Goal: Information Seeking & Learning: Learn about a topic

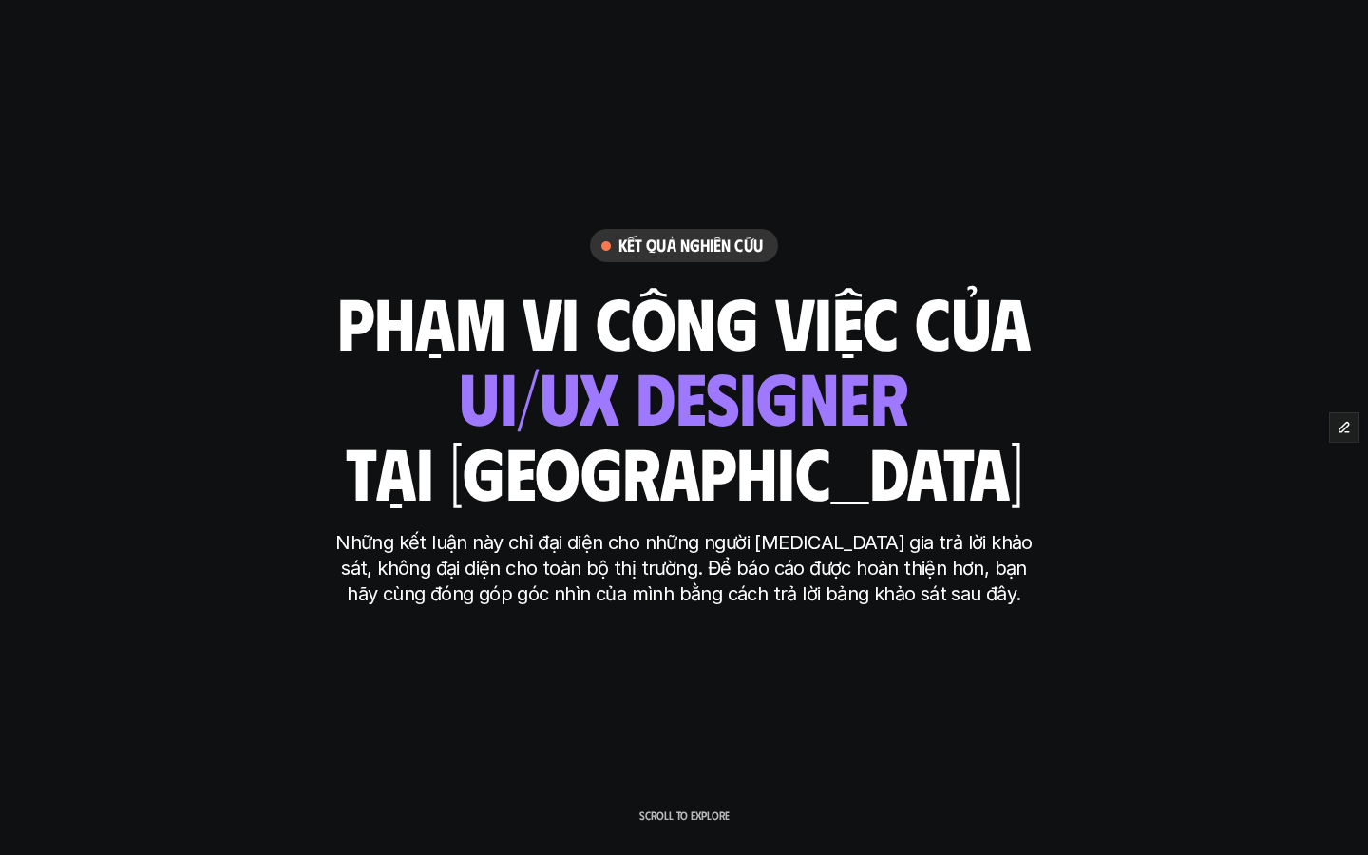
scroll to position [7944, 0]
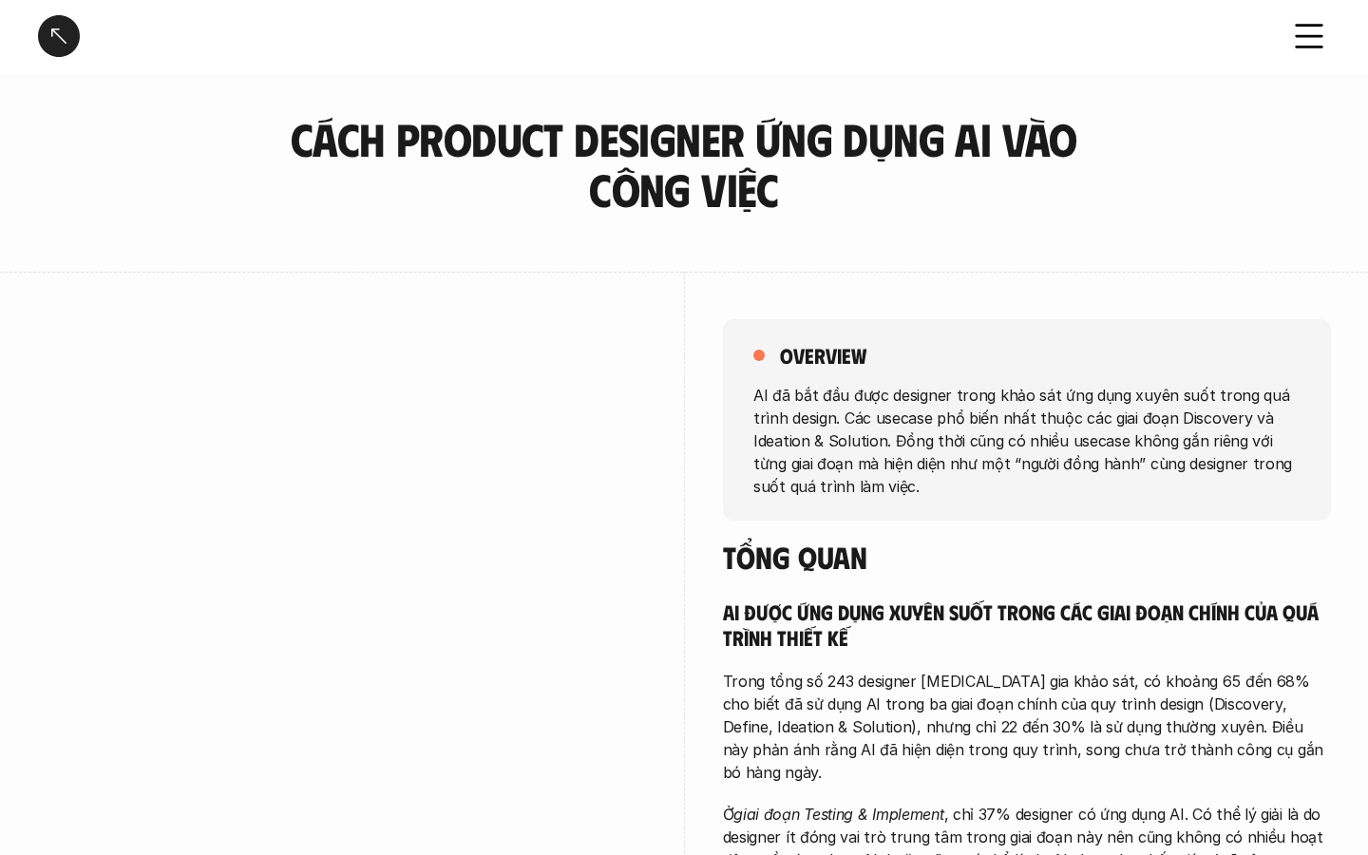
click at [54, 32] on div at bounding box center [59, 36] width 42 height 42
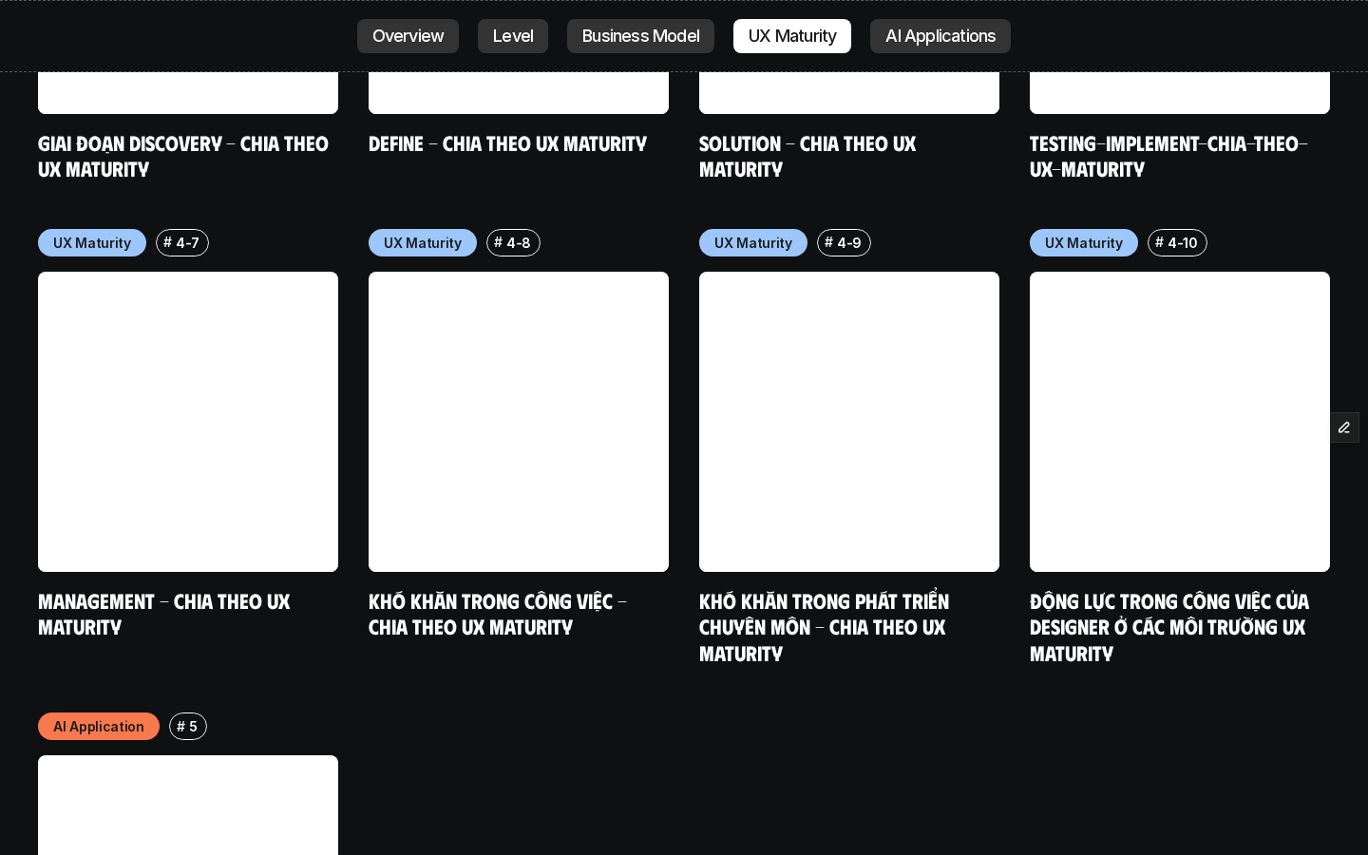
scroll to position [9561, 0]
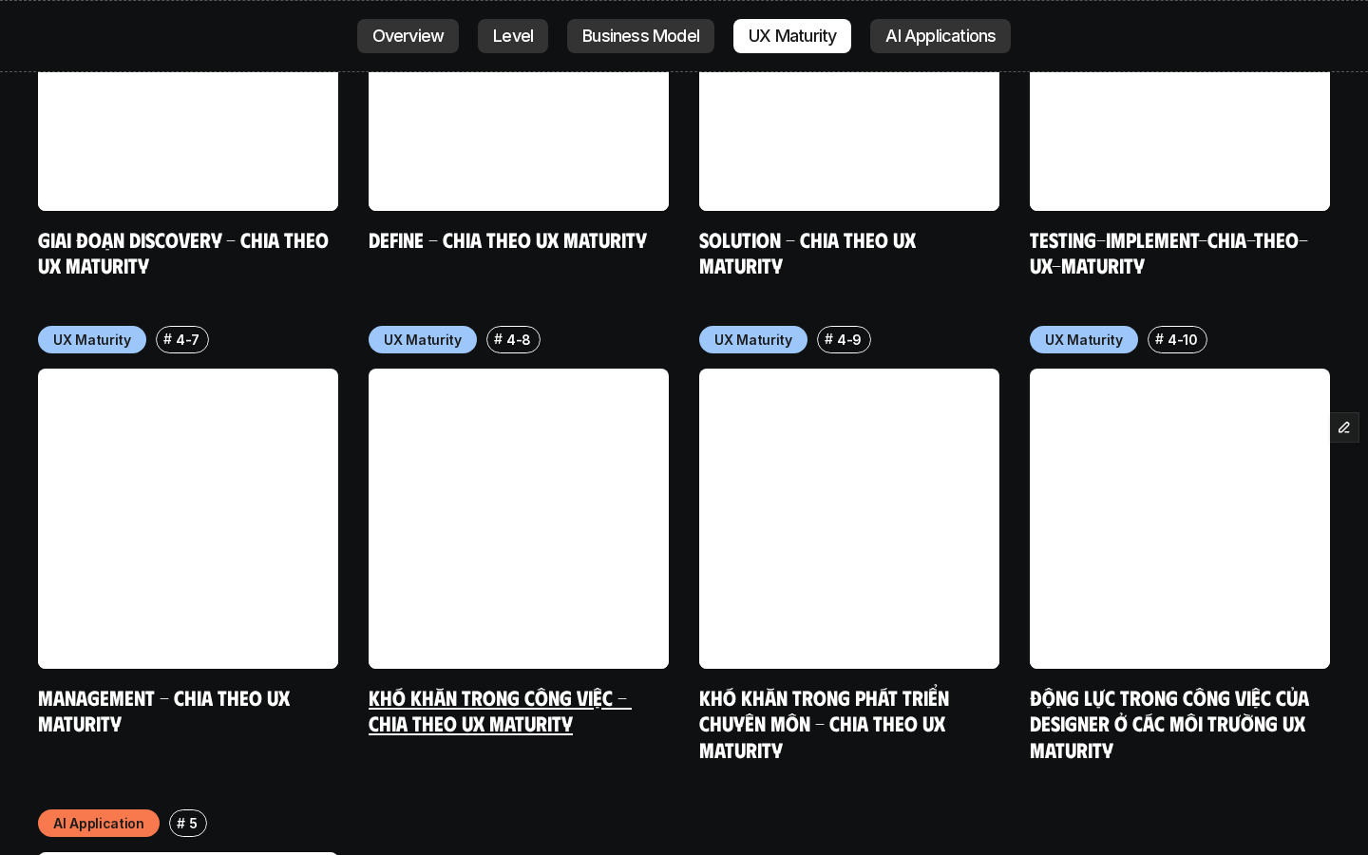
click at [549, 389] on link at bounding box center [518, 518] width 300 height 300
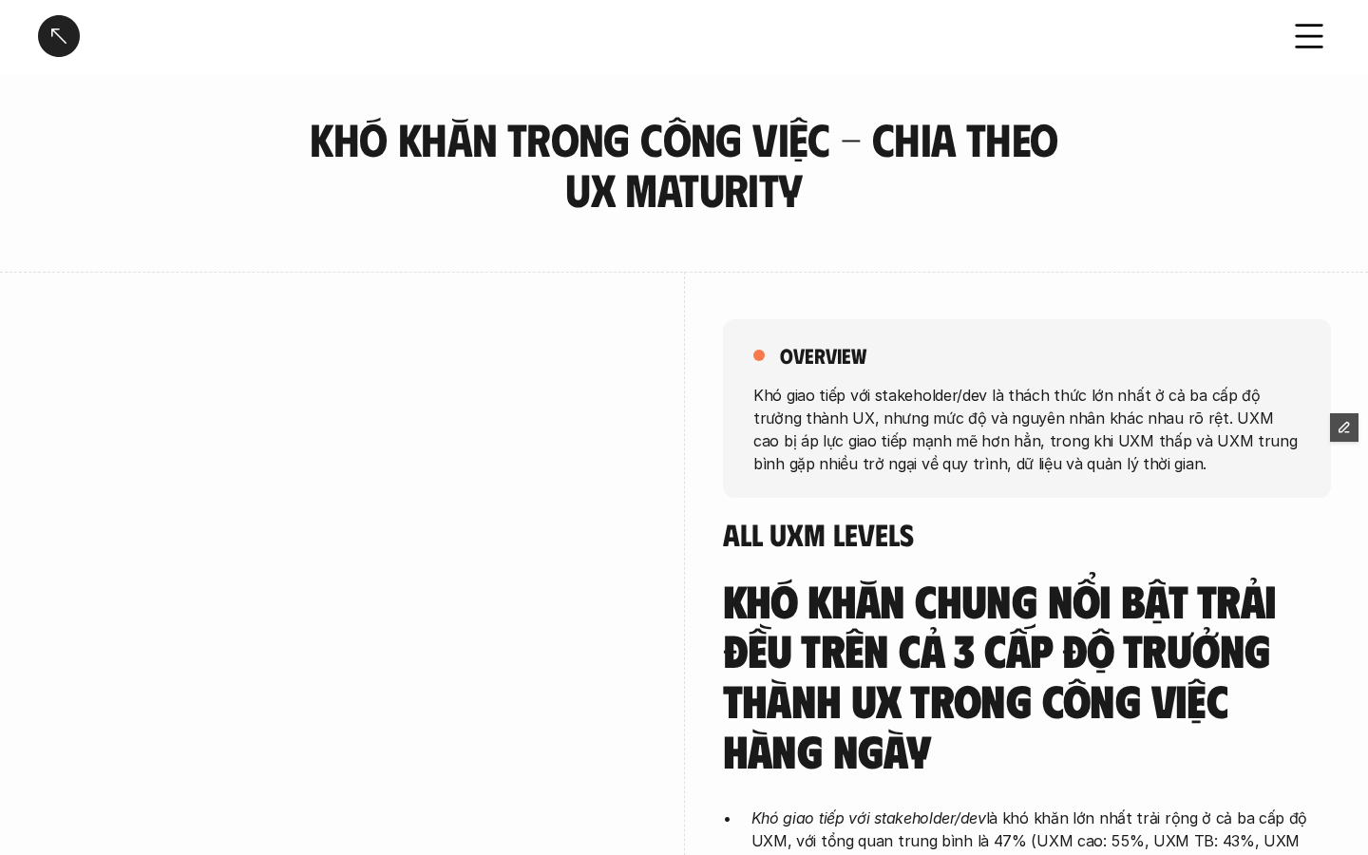
click at [53, 35] on div at bounding box center [59, 36] width 42 height 42
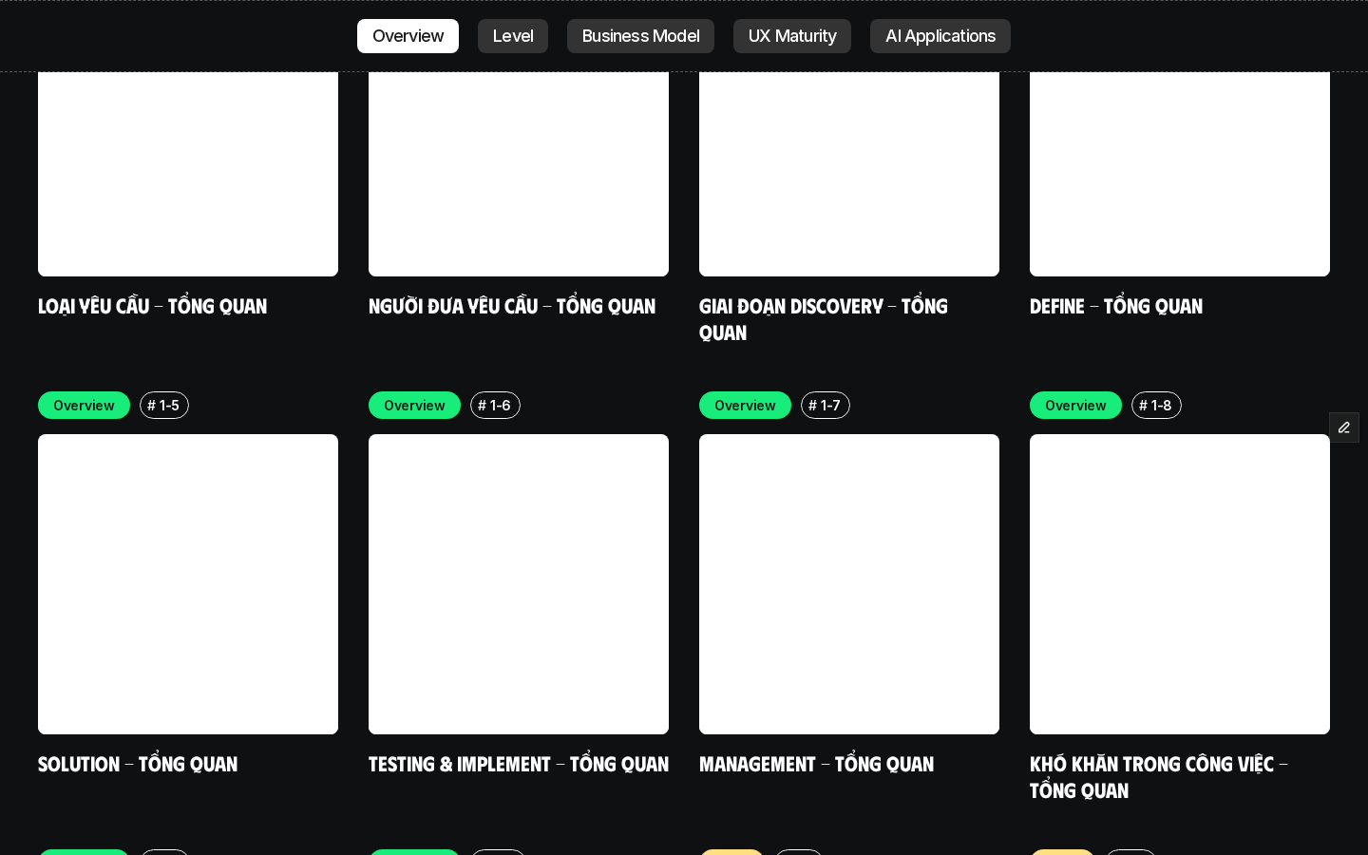
scroll to position [6590, 0]
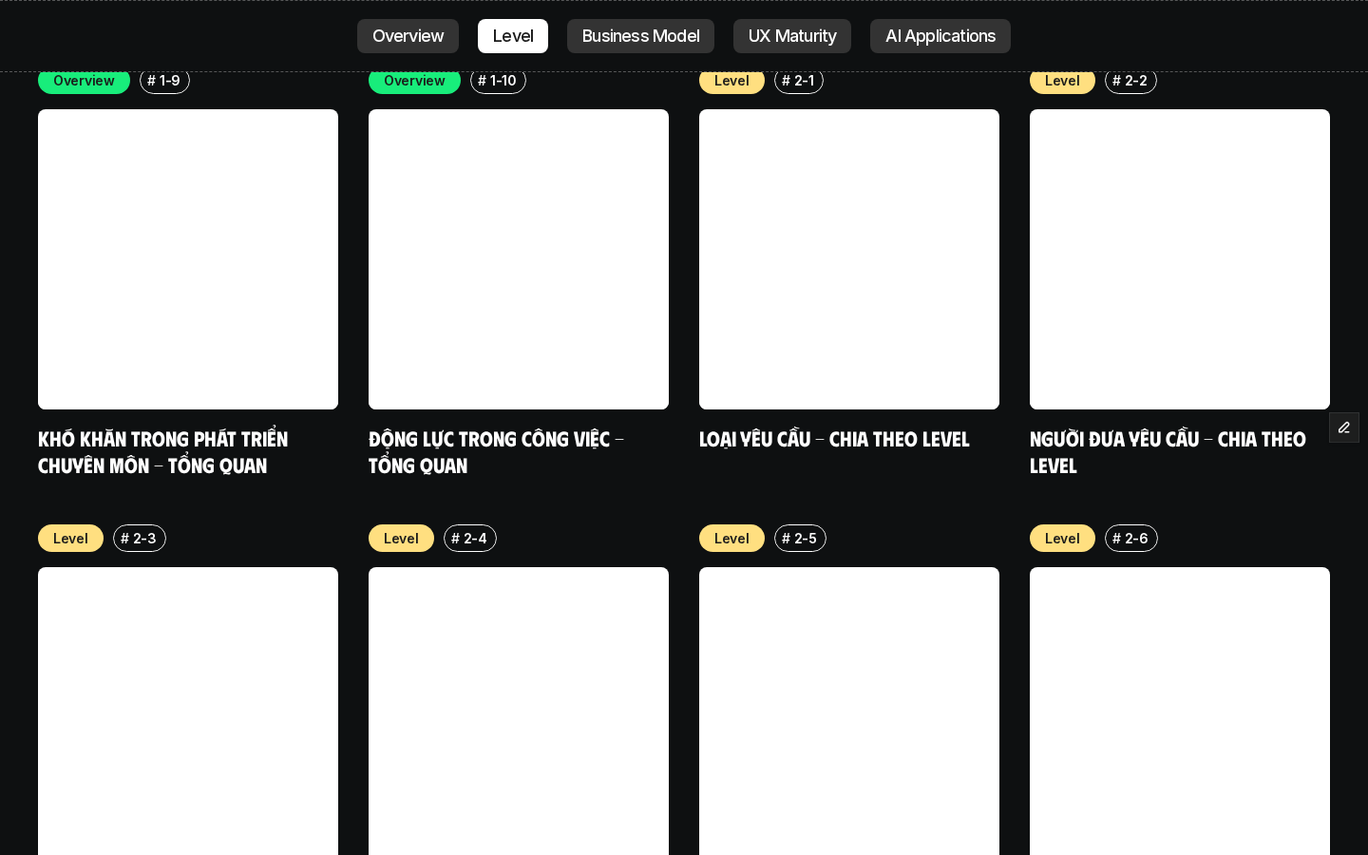
click at [229, 625] on link at bounding box center [188, 717] width 300 height 300
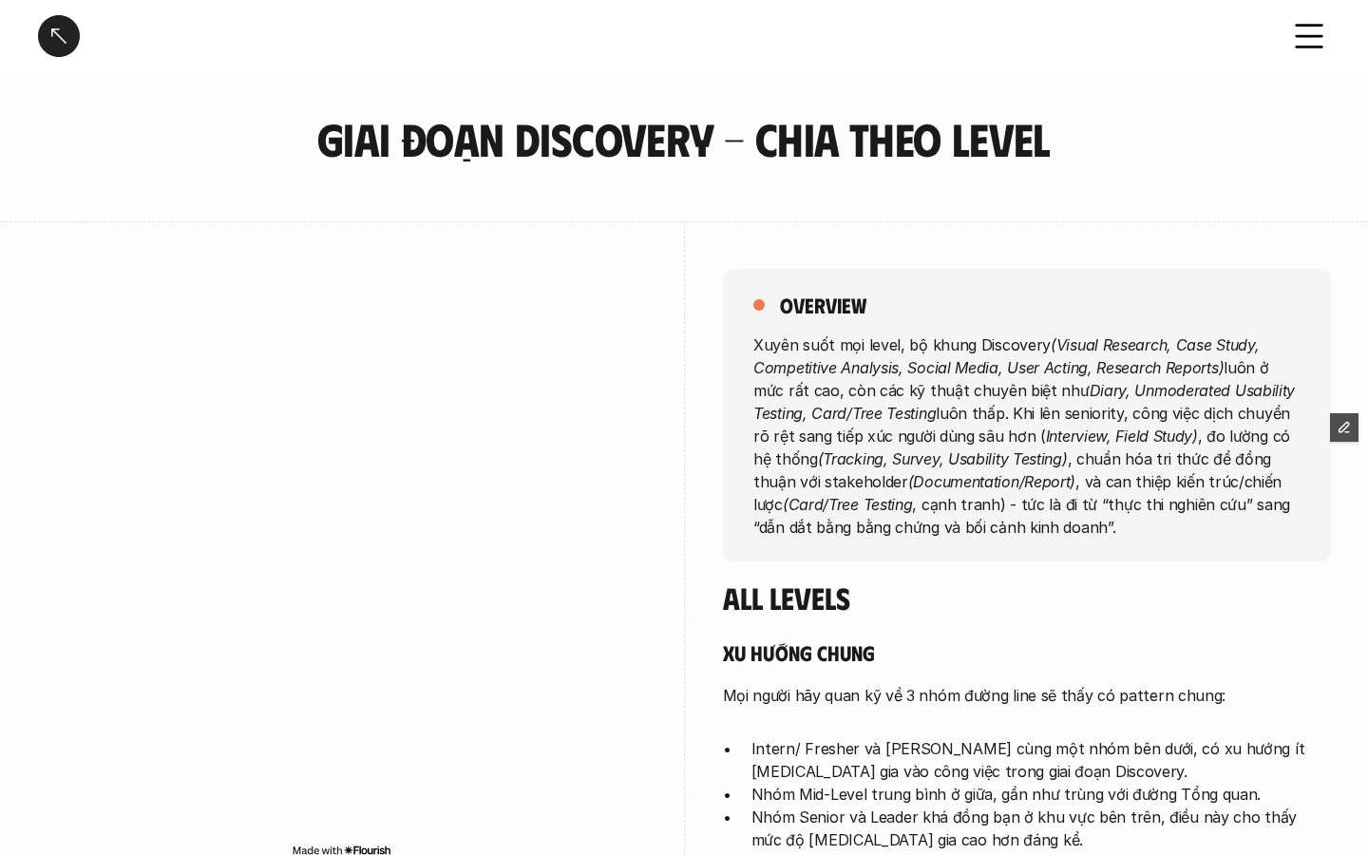
click at [66, 37] on div at bounding box center [59, 36] width 42 height 42
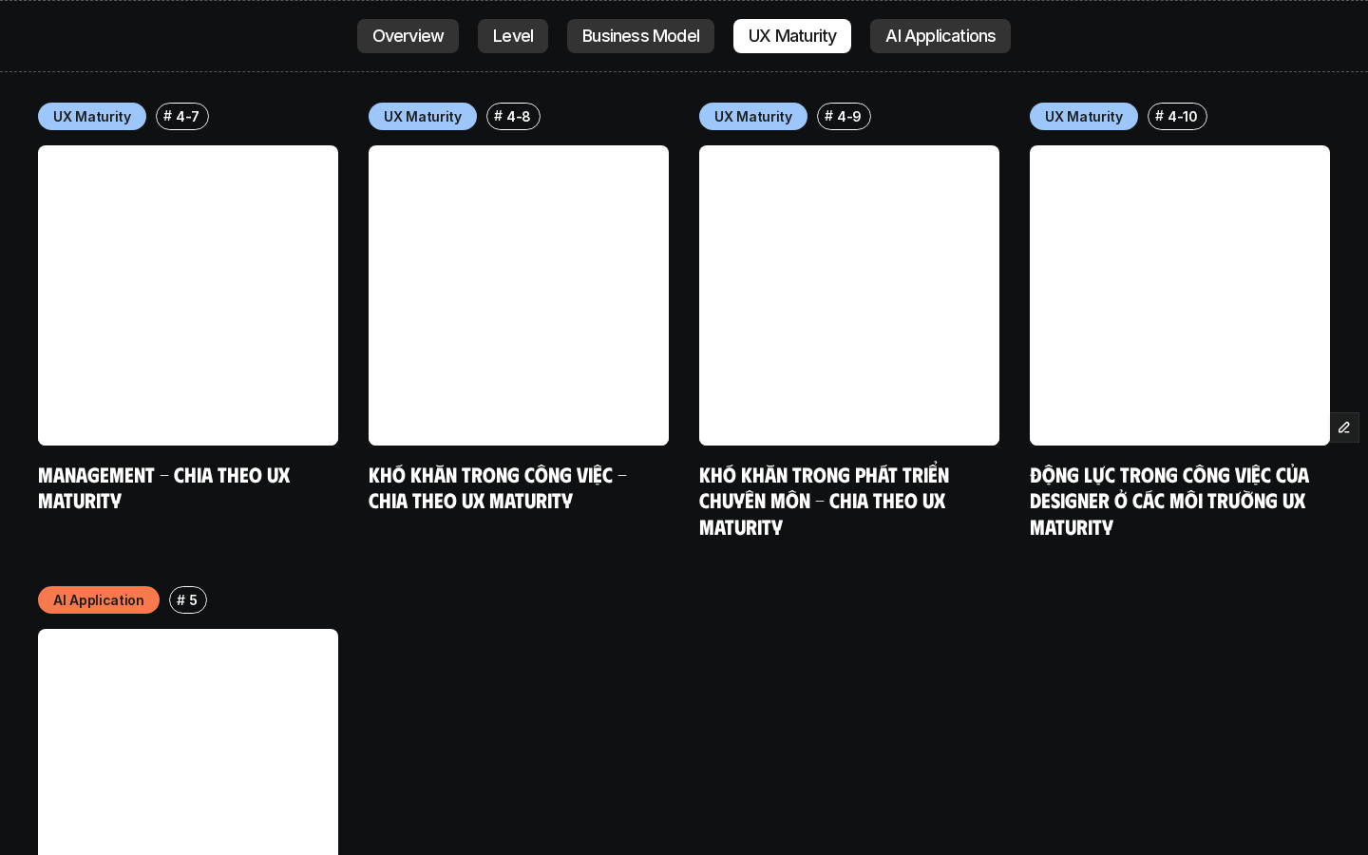
scroll to position [9590, 0]
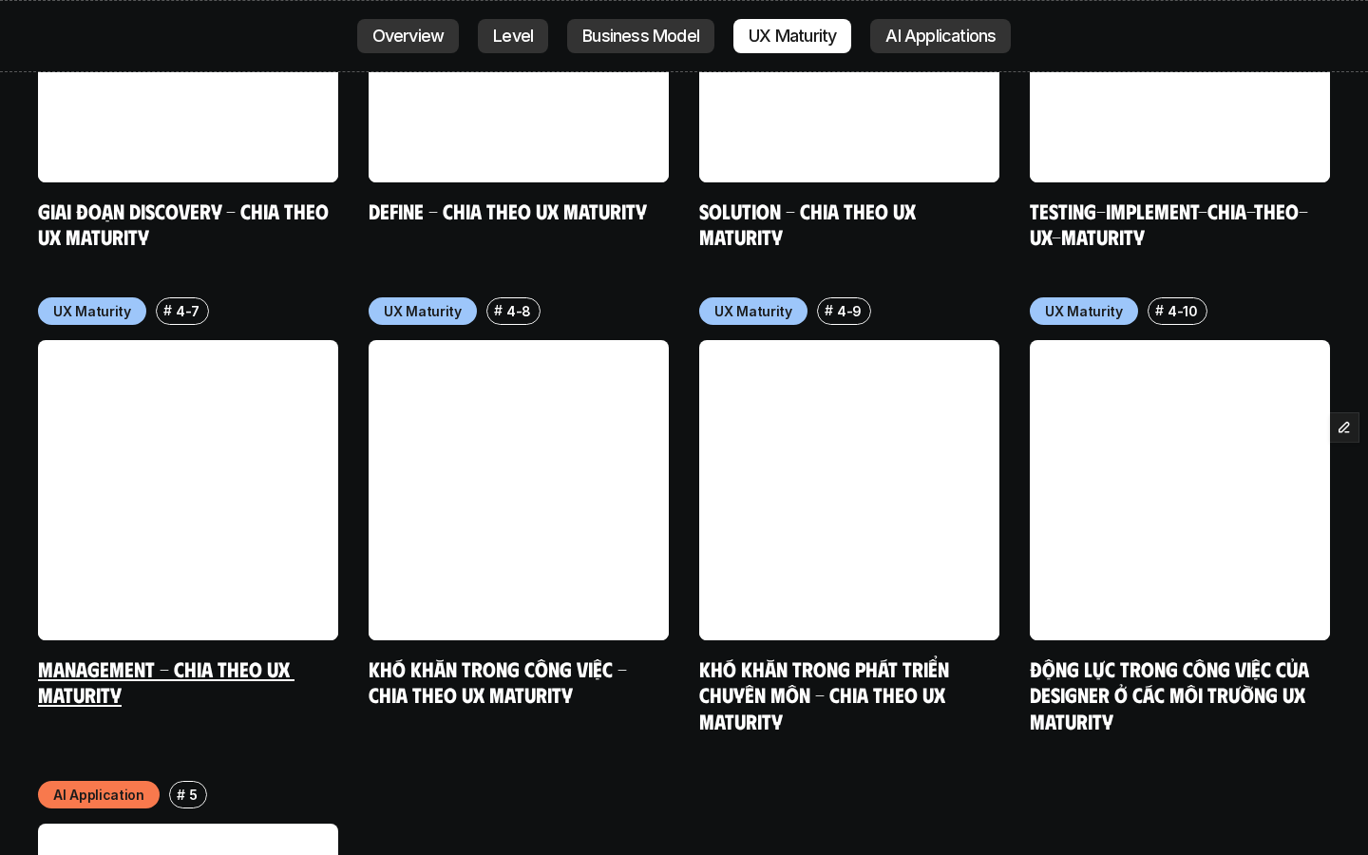
click at [230, 395] on link at bounding box center [188, 490] width 300 height 300
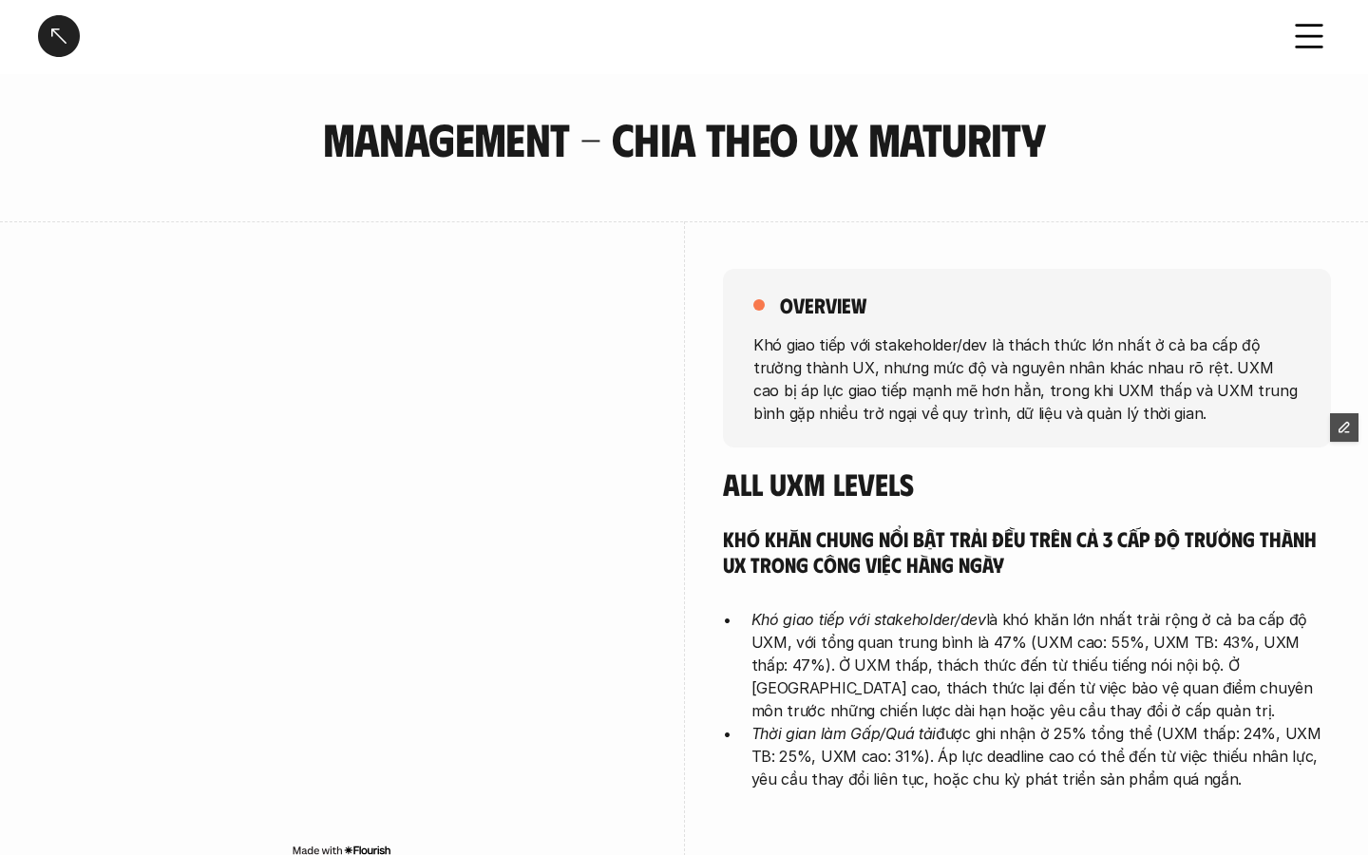
click at [57, 41] on div at bounding box center [59, 36] width 42 height 42
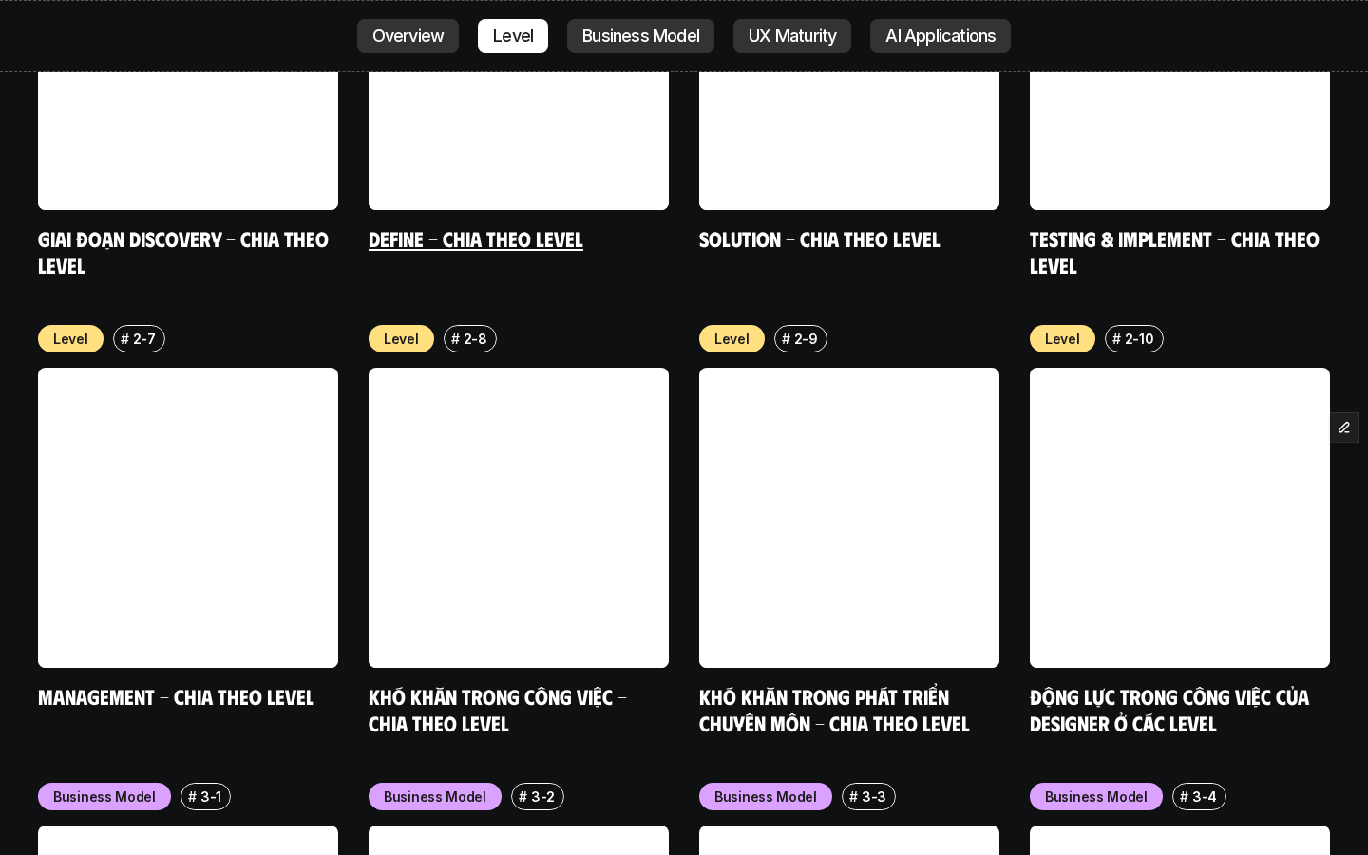
scroll to position [7317, 0]
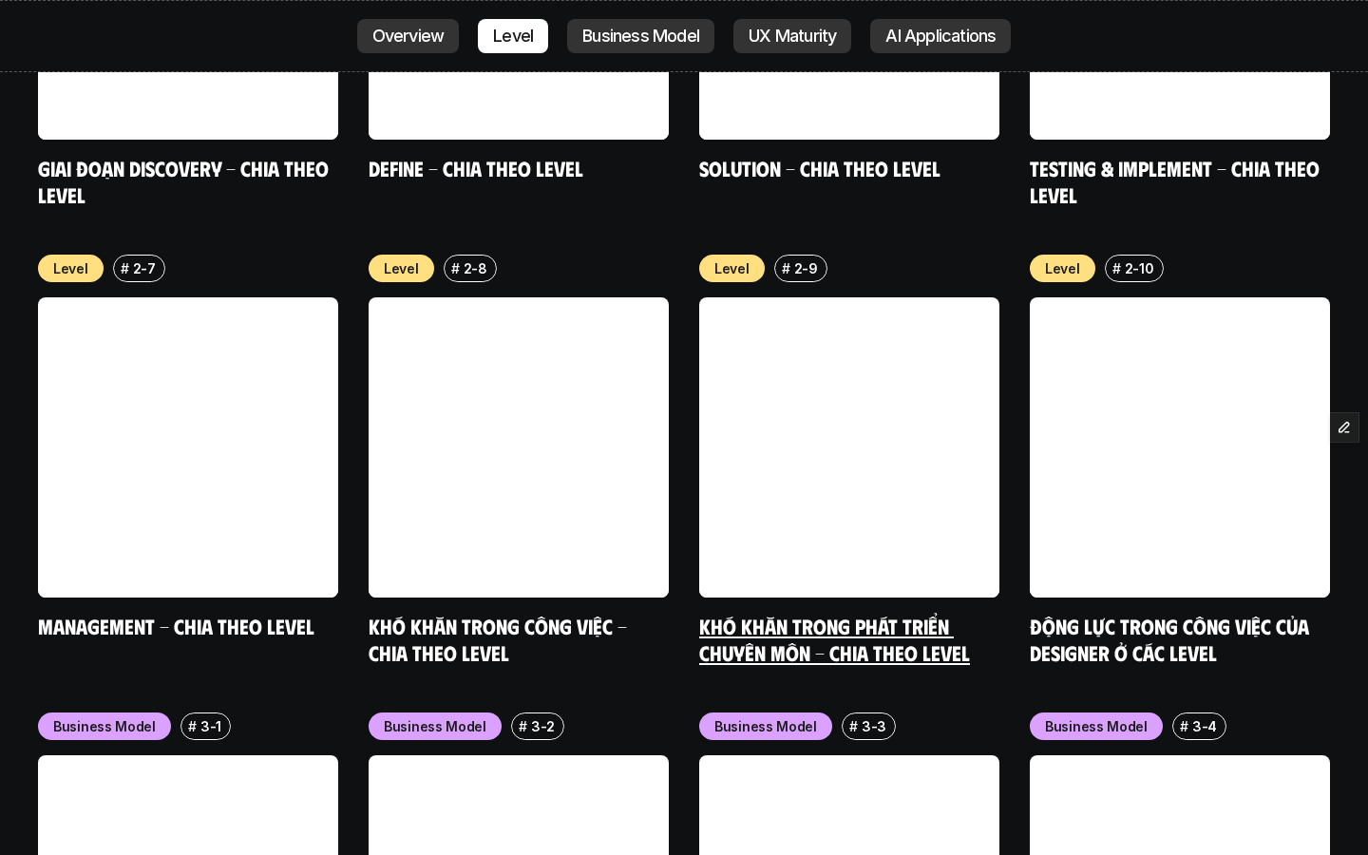
click at [886, 314] on link at bounding box center [849, 447] width 300 height 300
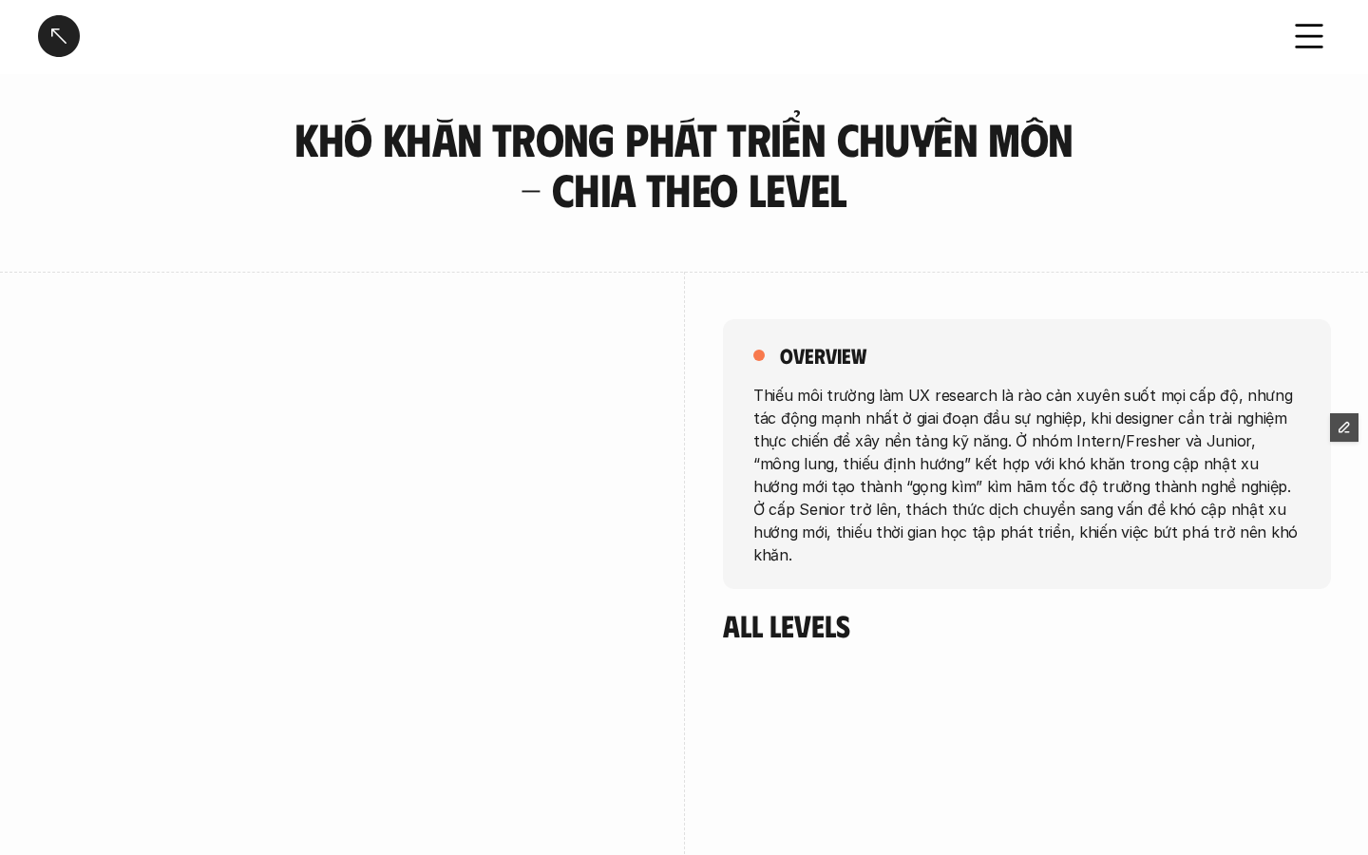
click at [60, 42] on div at bounding box center [59, 36] width 42 height 42
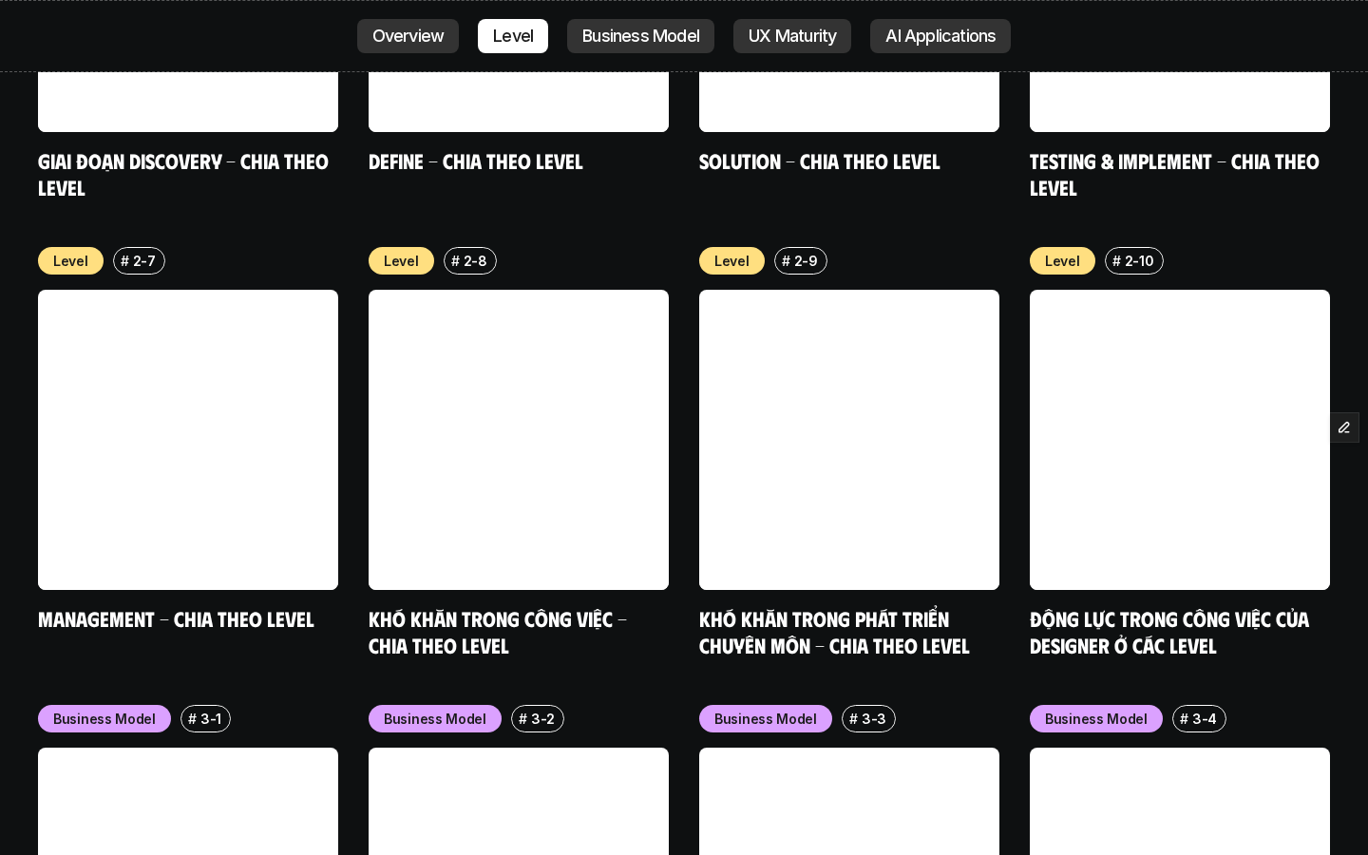
scroll to position [7429, 0]
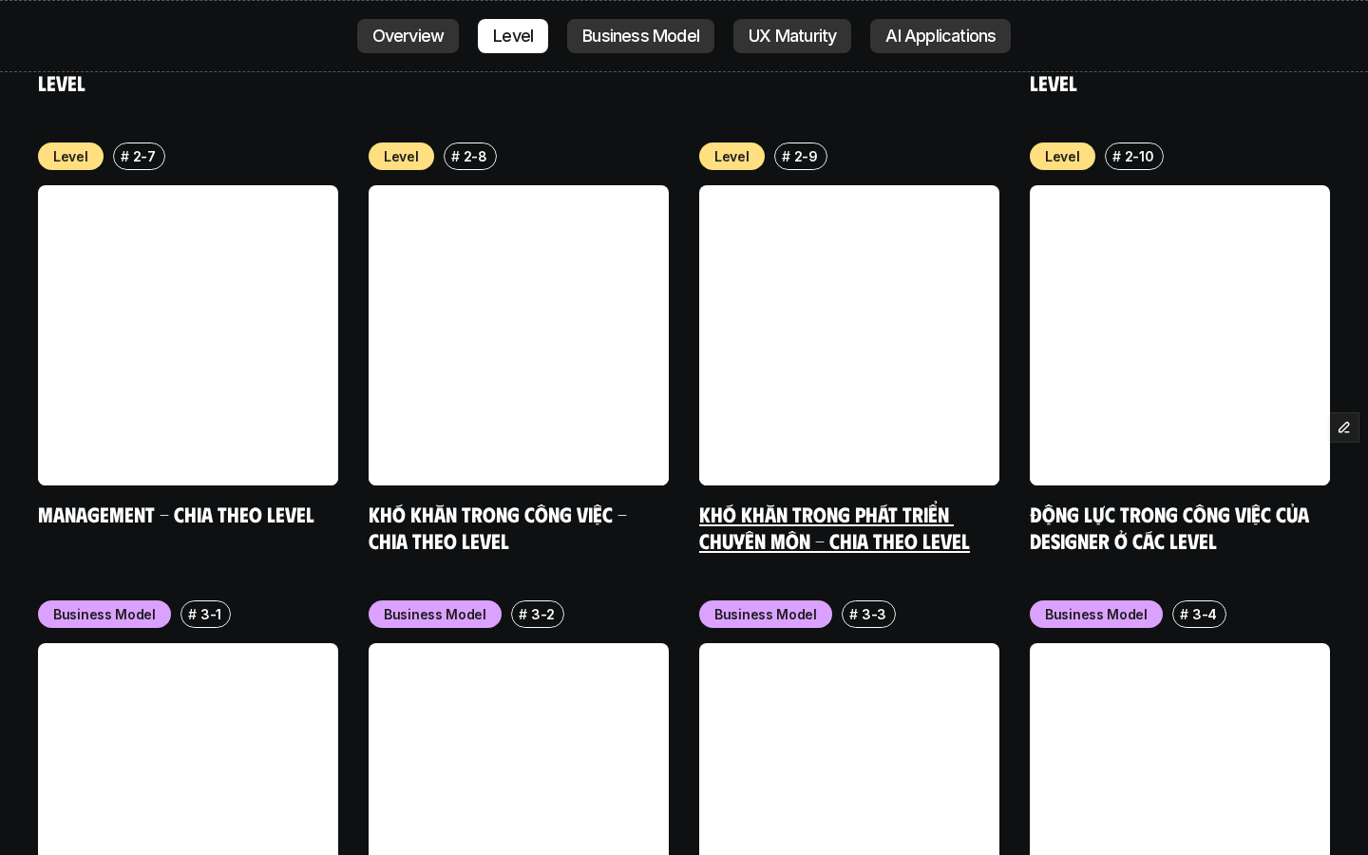
click at [831, 500] on link "Khó khăn trong phát triển chuyên môn - Chia theo level" at bounding box center [834, 526] width 271 height 52
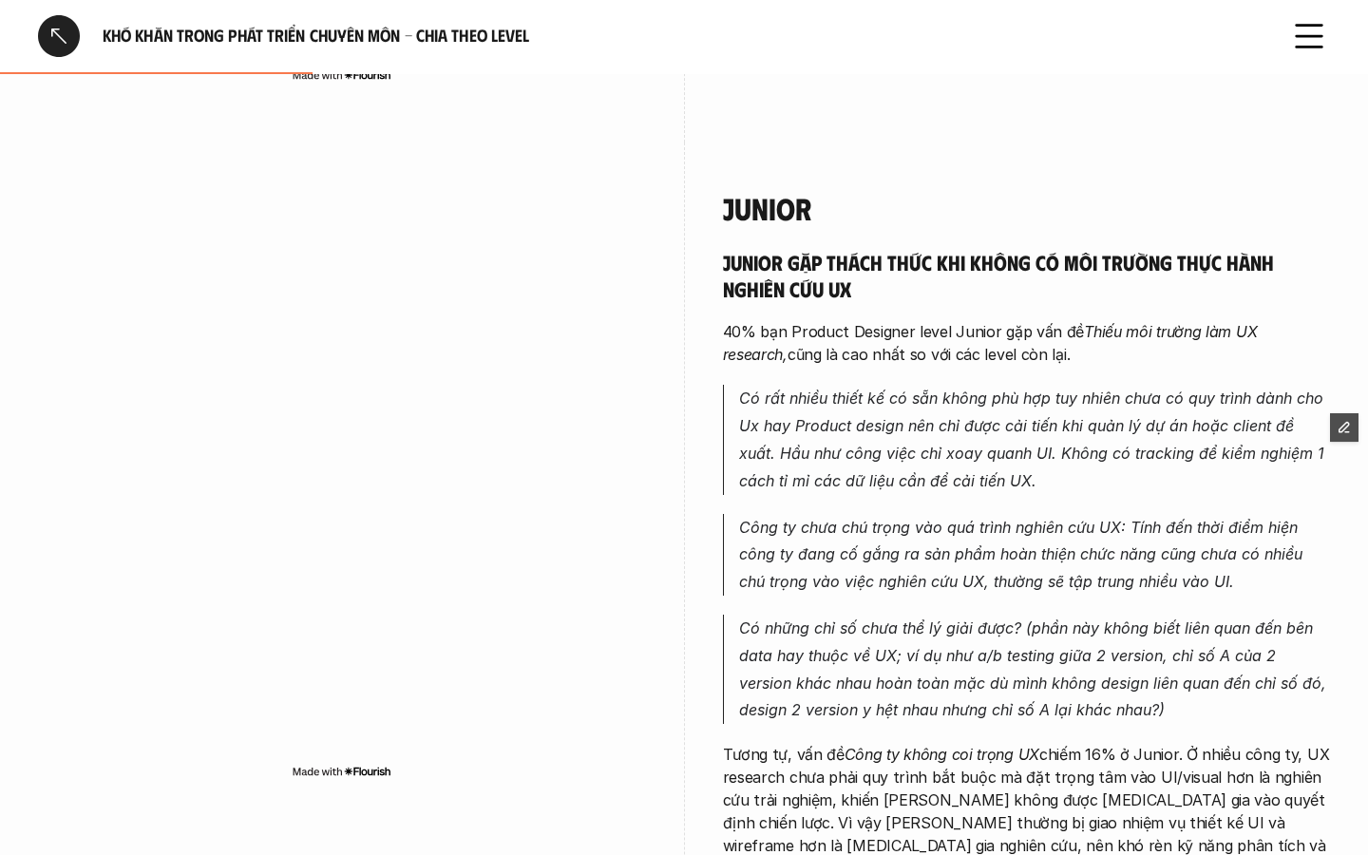
scroll to position [1892, 0]
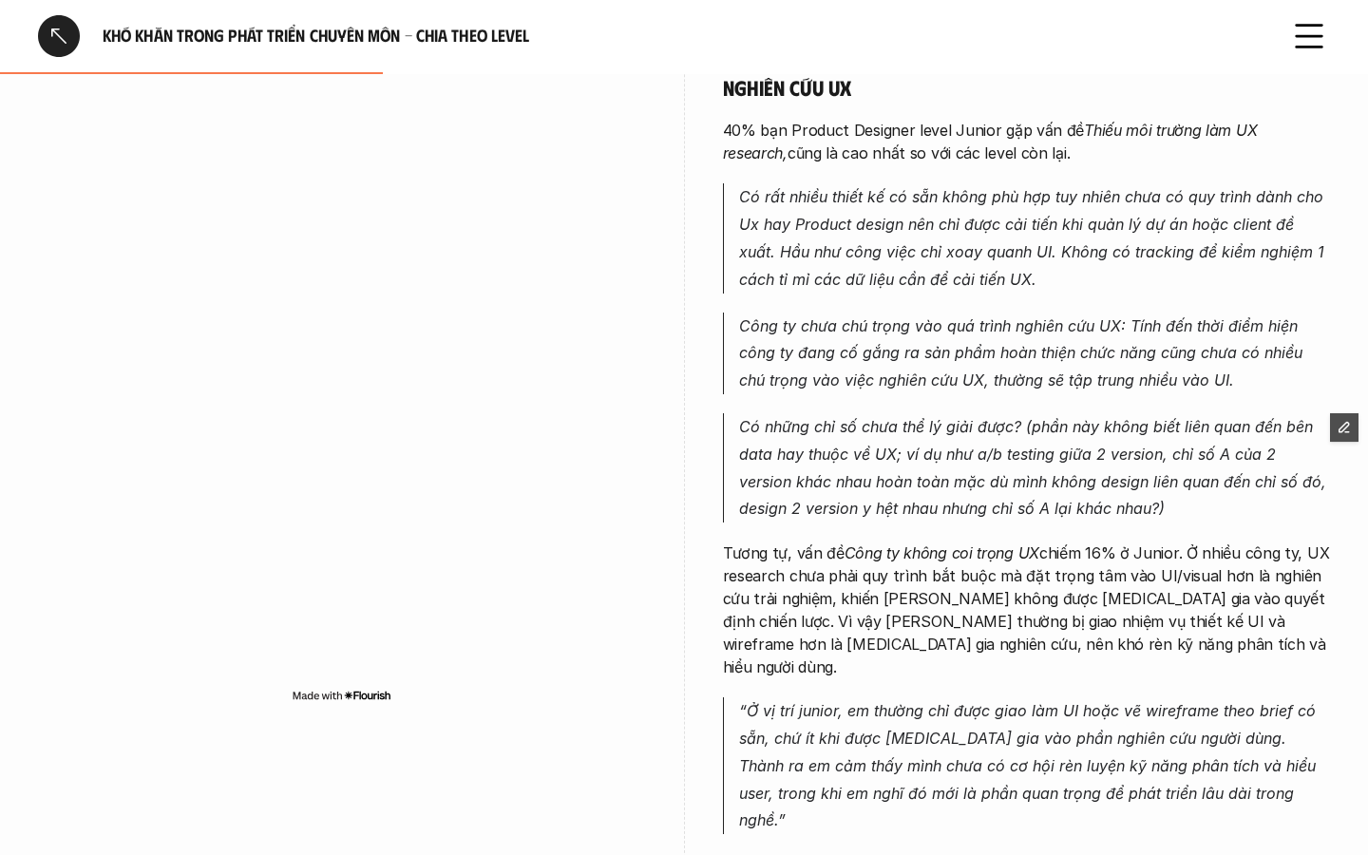
click at [67, 36] on div at bounding box center [59, 36] width 42 height 42
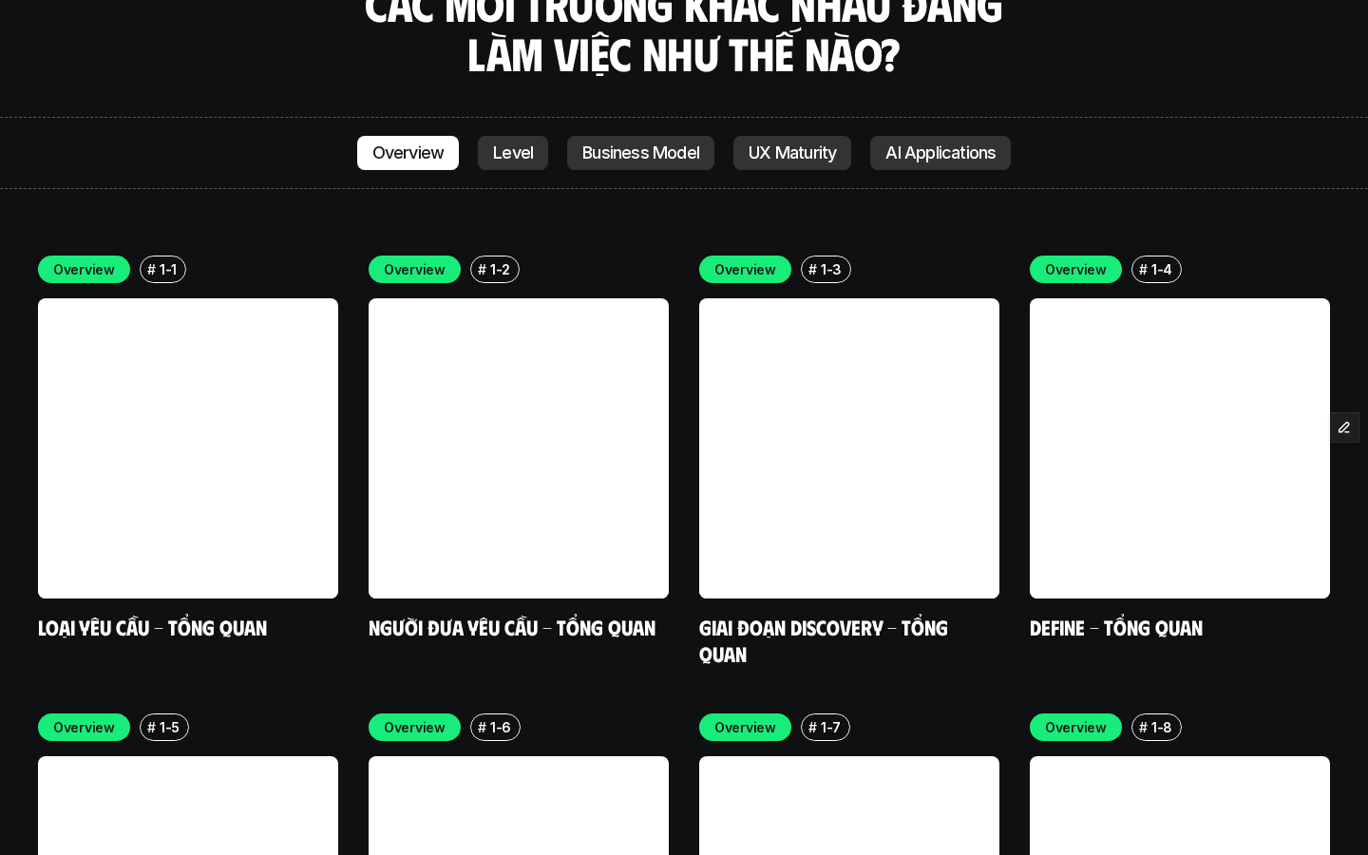
scroll to position [5716, 0]
